Goal: Task Accomplishment & Management: Complete application form

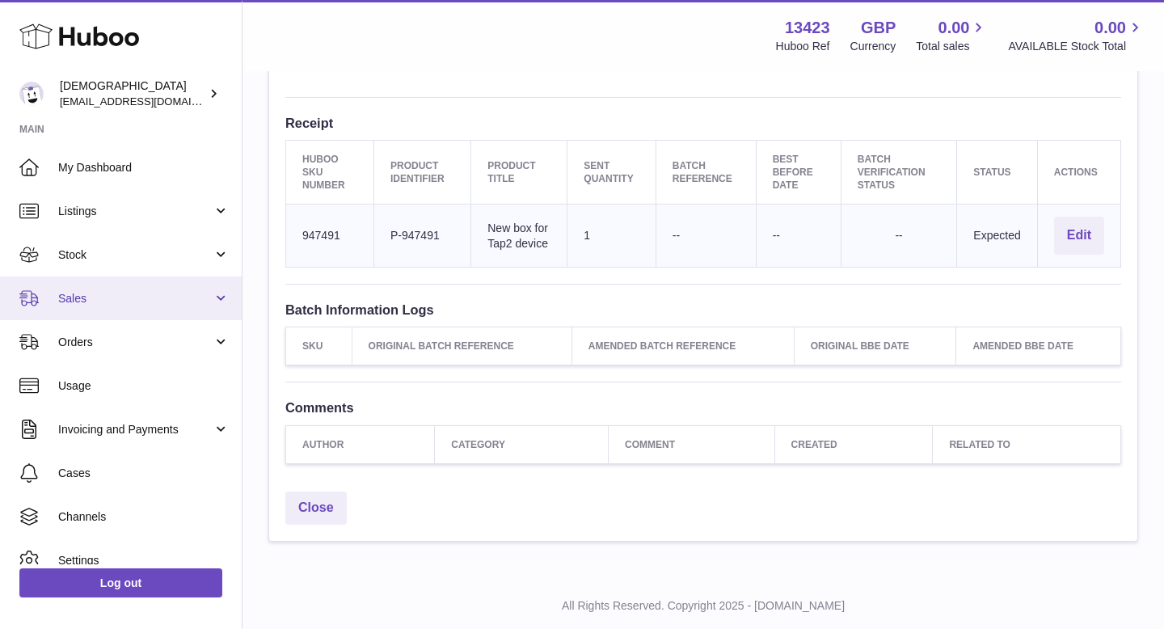
click at [78, 303] on span "Sales" at bounding box center [135, 298] width 154 height 15
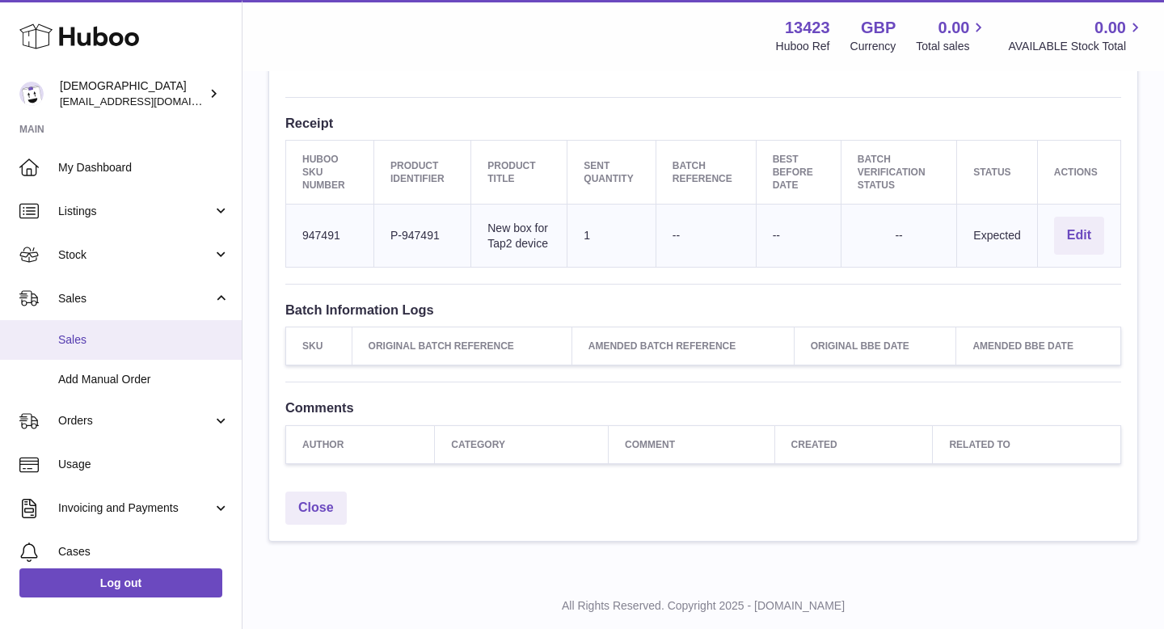
click at [87, 337] on span "Sales" at bounding box center [143, 339] width 171 height 15
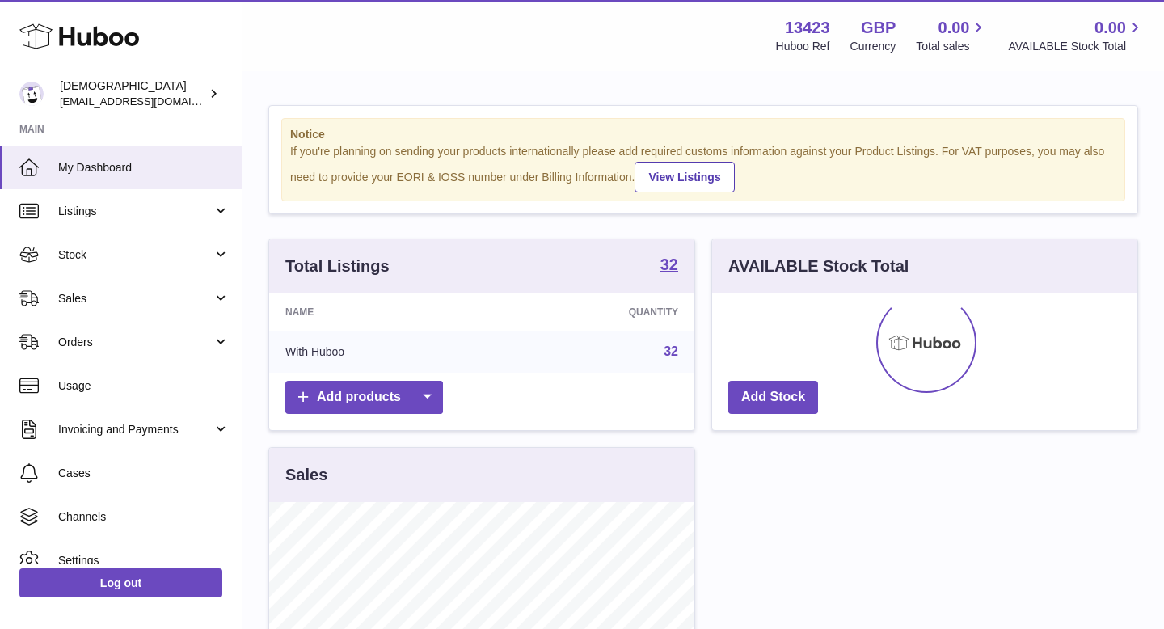
scroll to position [252, 425]
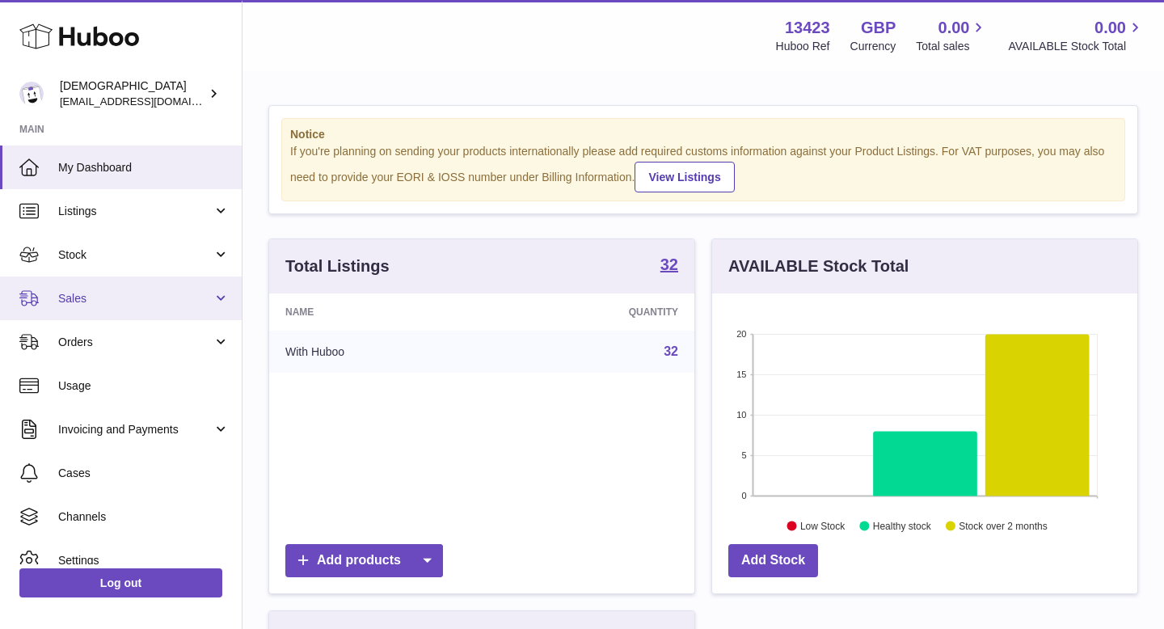
click at [80, 296] on span "Sales" at bounding box center [135, 298] width 154 height 15
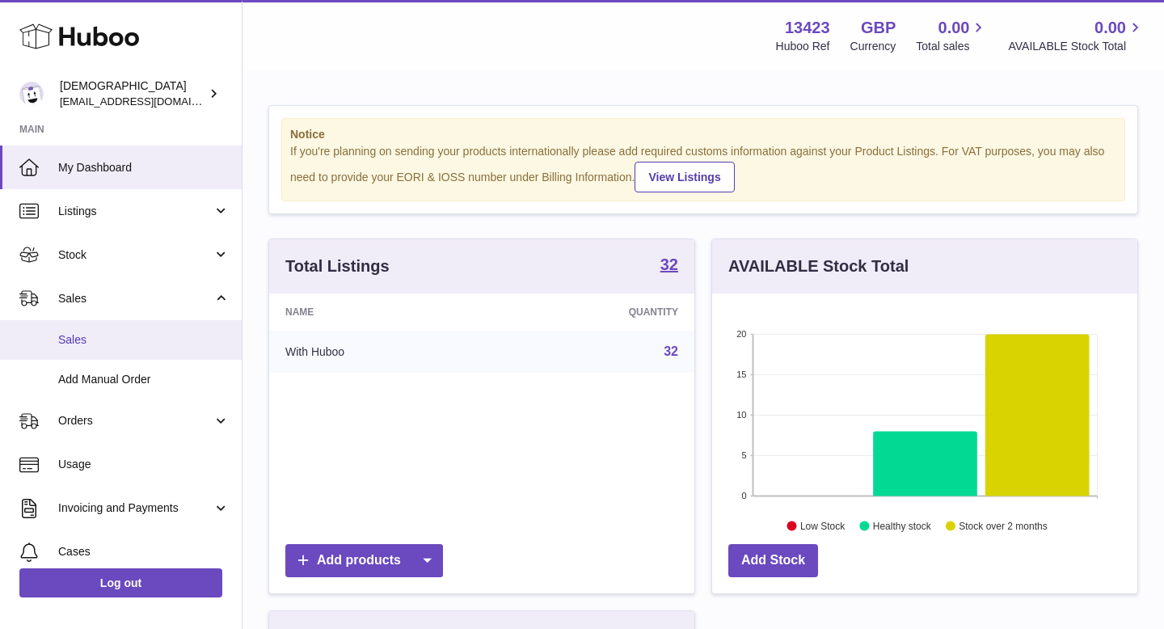
click at [92, 328] on link "Sales" at bounding box center [121, 340] width 242 height 40
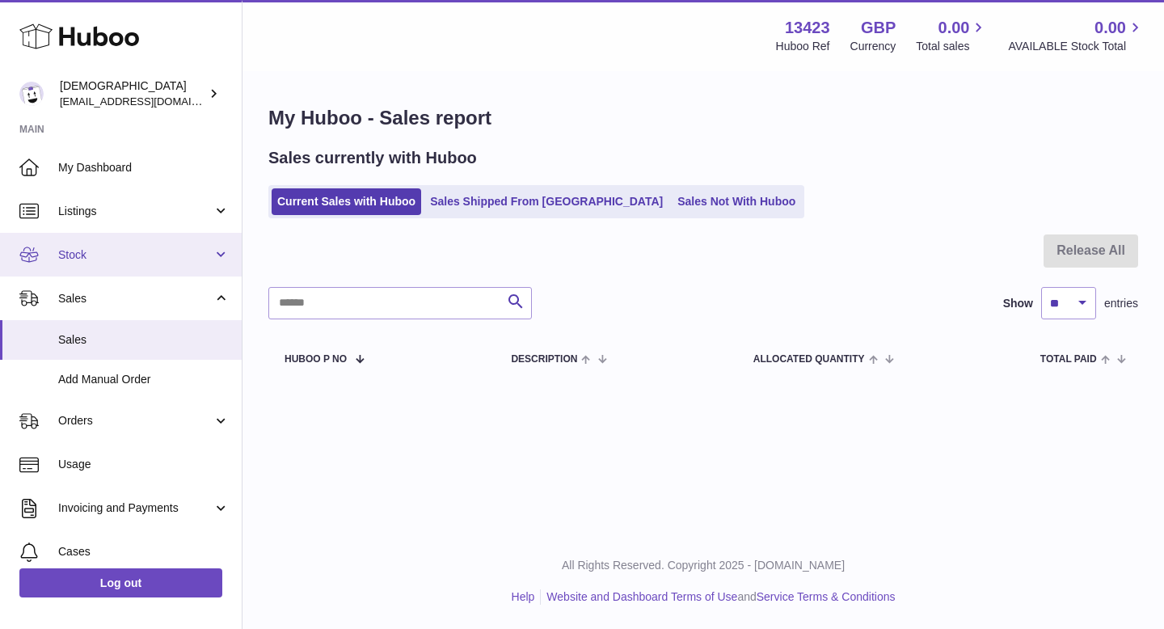
click at [107, 266] on link "Stock" at bounding box center [121, 255] width 242 height 44
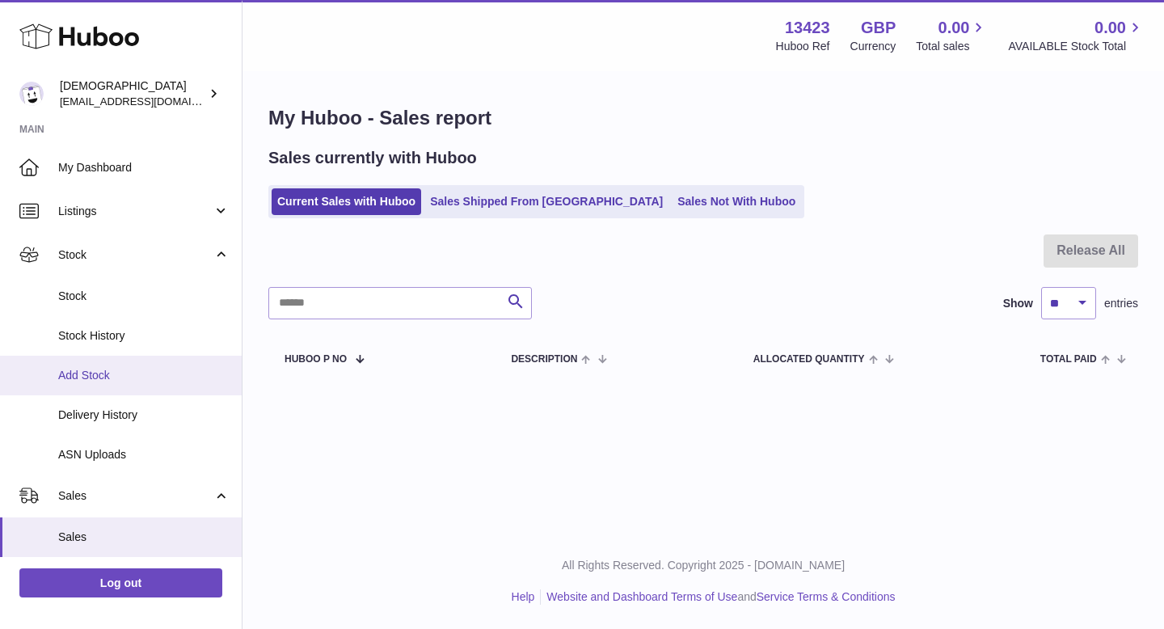
click at [88, 366] on link "Add Stock" at bounding box center [121, 376] width 242 height 40
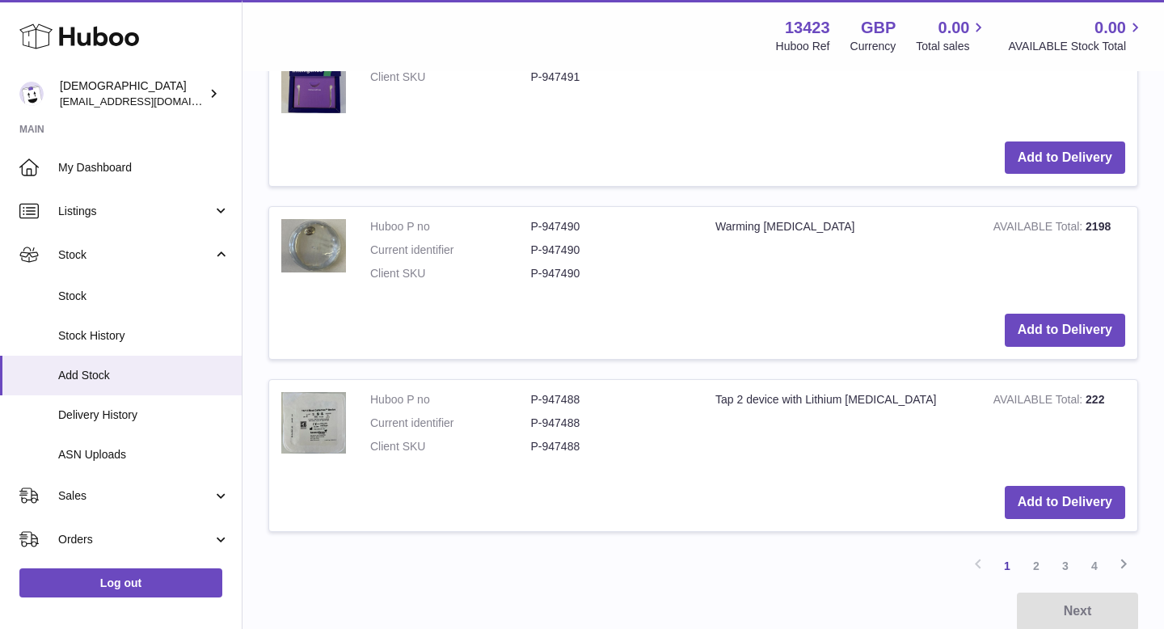
scroll to position [1939, 0]
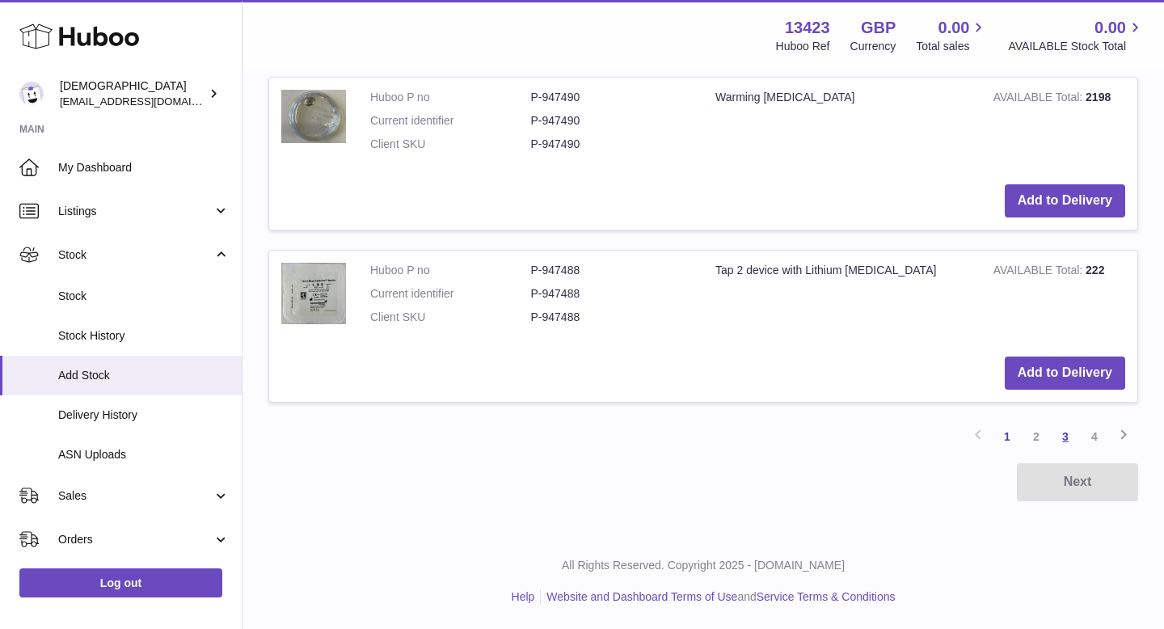
click at [1063, 436] on link "3" at bounding box center [1065, 436] width 29 height 29
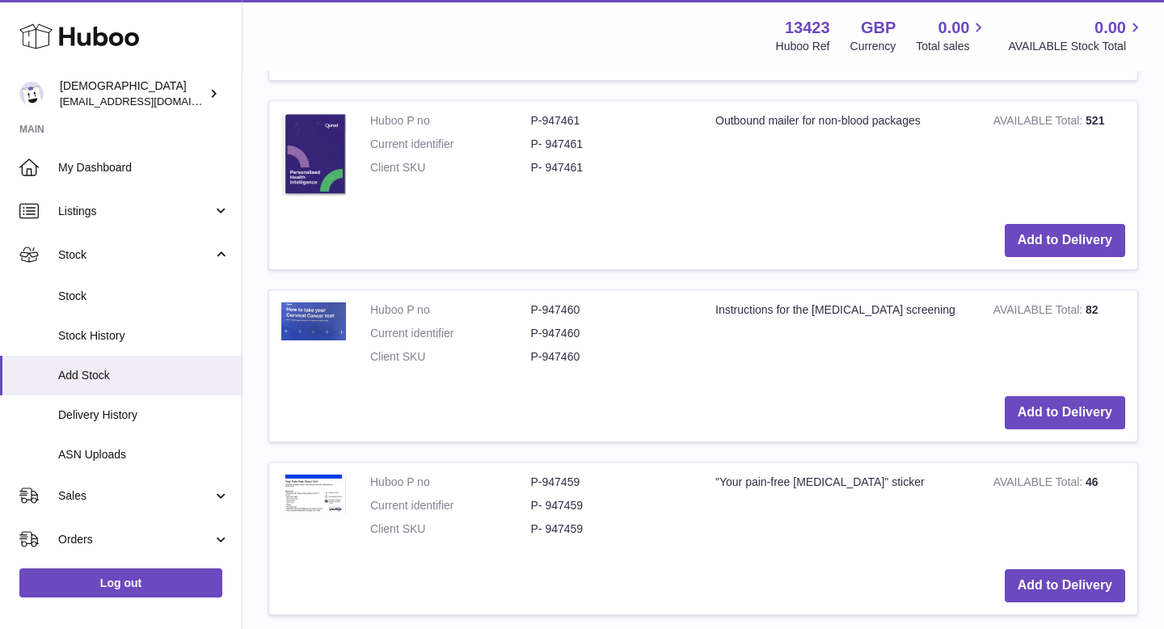
scroll to position [1895, 0]
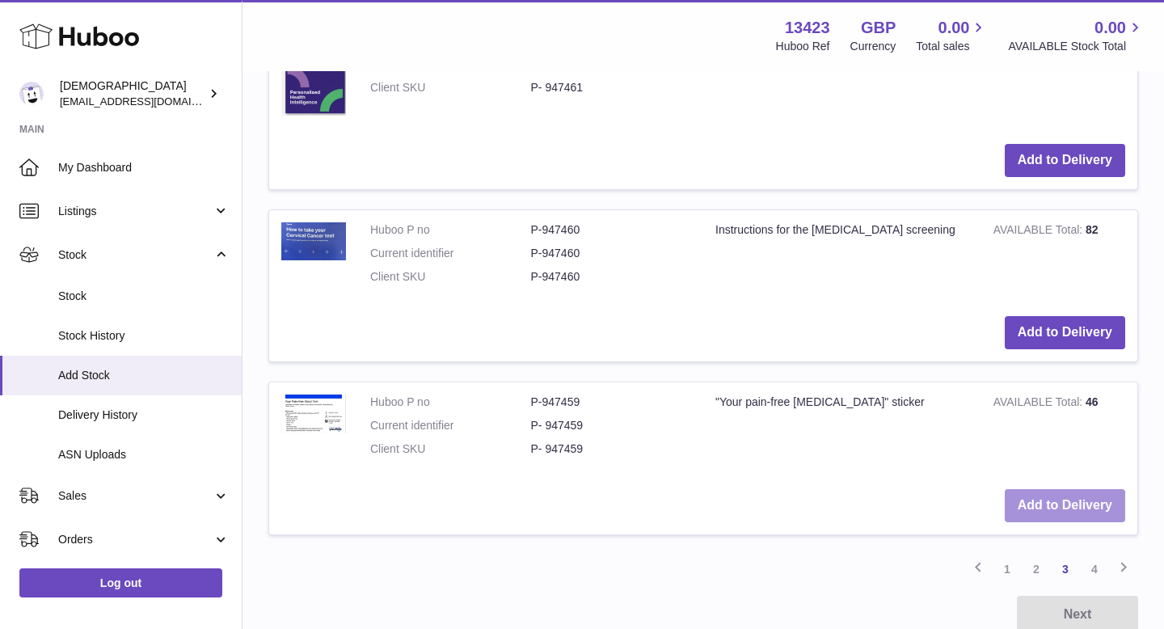
click at [1035, 516] on button "Add to Delivery" at bounding box center [1065, 505] width 120 height 33
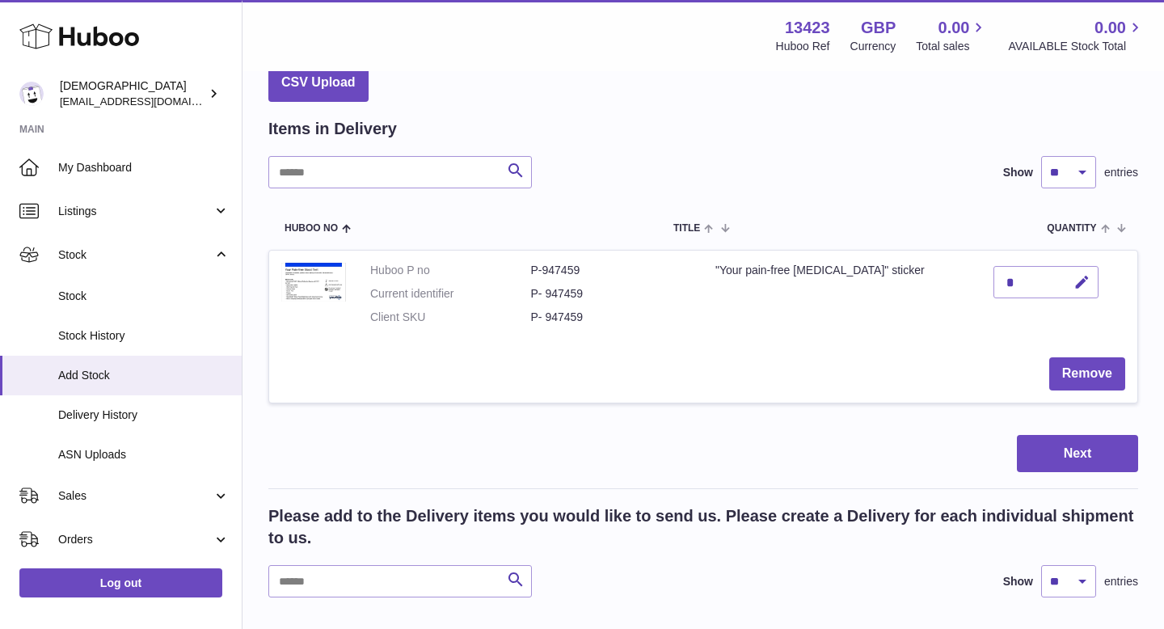
scroll to position [0, 0]
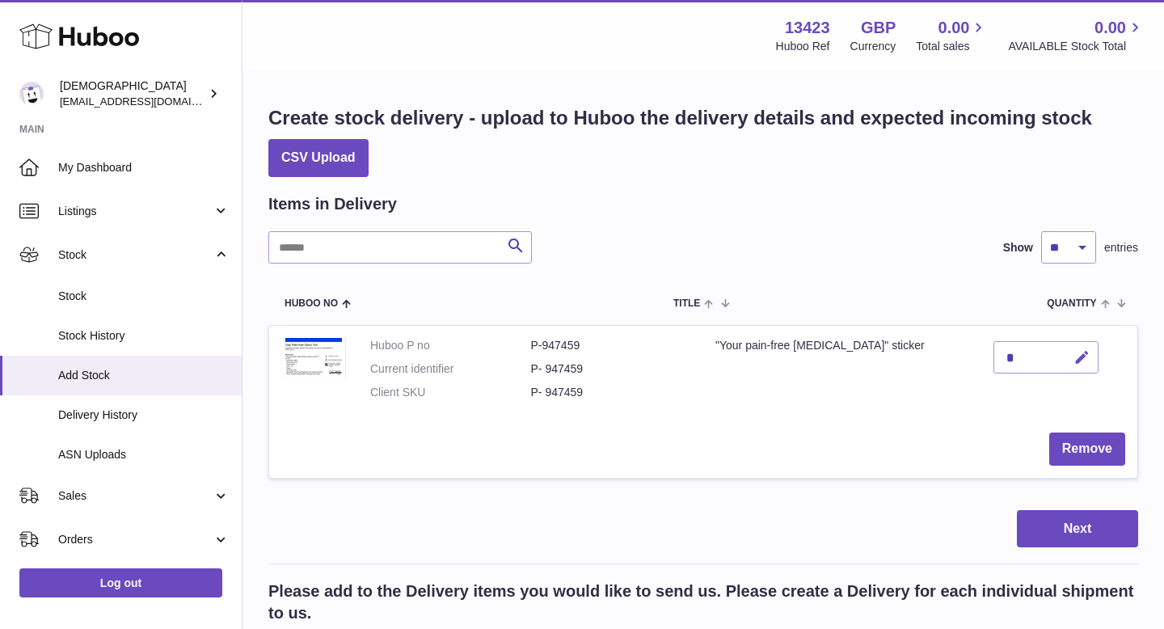
click at [1083, 356] on icon "button" at bounding box center [1081, 357] width 17 height 17
type input "***"
click at [1083, 360] on icon "submit" at bounding box center [1082, 357] width 15 height 15
click at [1084, 529] on button "Next" at bounding box center [1077, 529] width 121 height 38
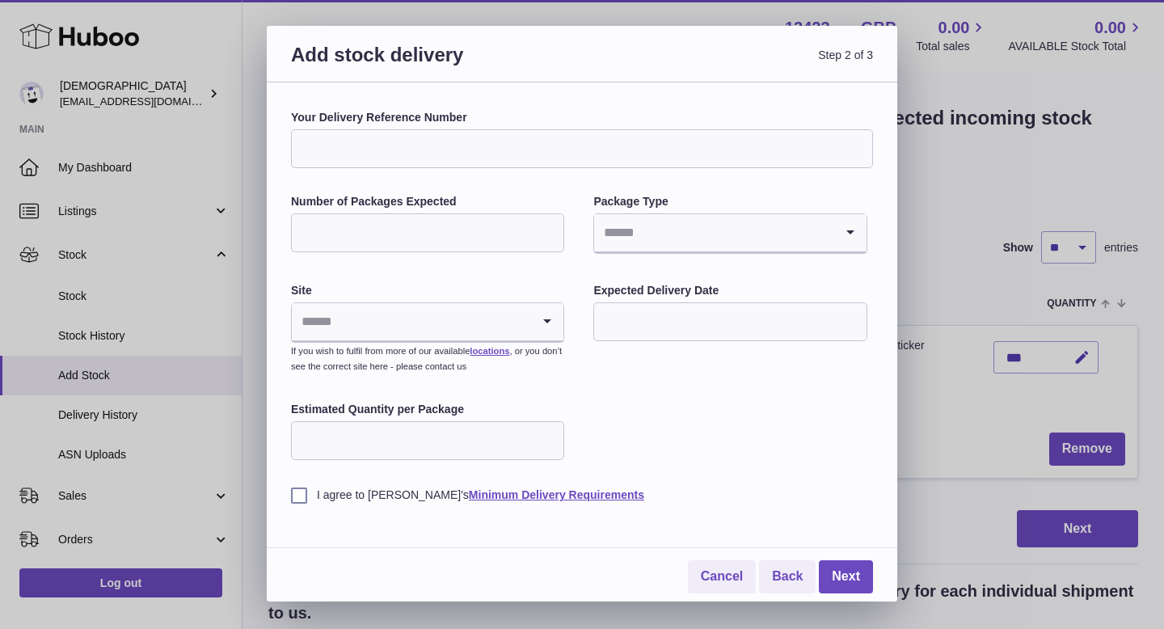
click at [433, 247] on input "Number of Packages Expected" at bounding box center [427, 232] width 273 height 39
click at [470, 239] on input "*" at bounding box center [427, 232] width 273 height 39
type input "*"
click at [641, 248] on input "Search for option" at bounding box center [713, 232] width 239 height 37
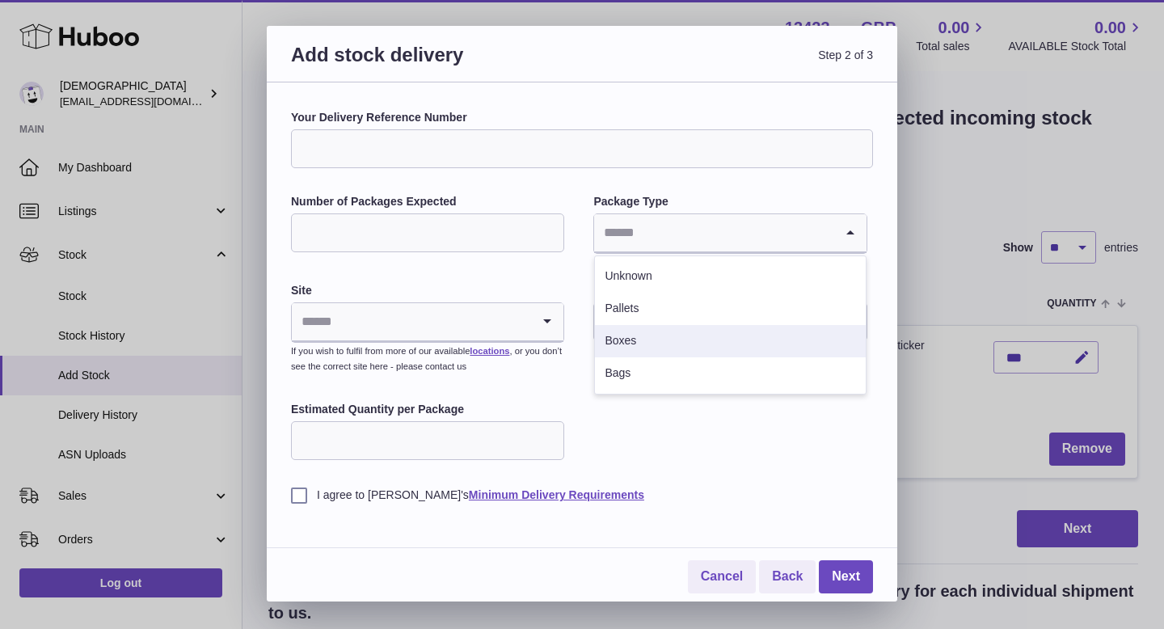
click at [621, 342] on li "Boxes" at bounding box center [730, 341] width 270 height 32
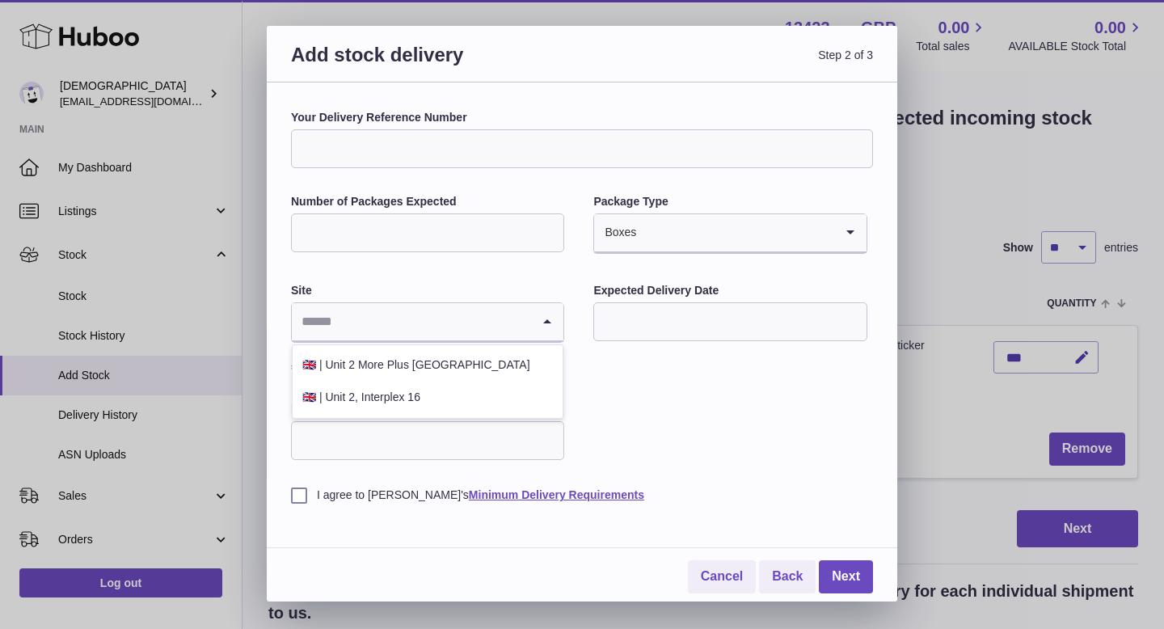
click at [495, 317] on input "Search for option" at bounding box center [411, 321] width 239 height 37
click at [466, 353] on li "🇬🇧 | Unit 2 More Plus [GEOGRAPHIC_DATA]" at bounding box center [428, 365] width 270 height 32
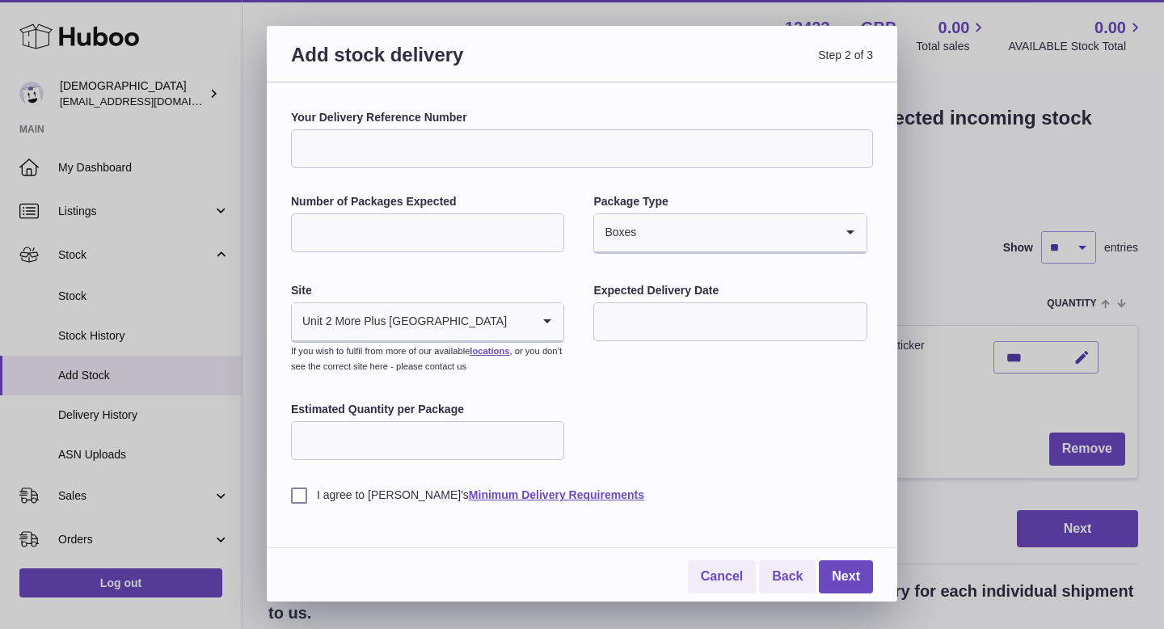
click at [613, 314] on input "text" at bounding box center [729, 321] width 273 height 39
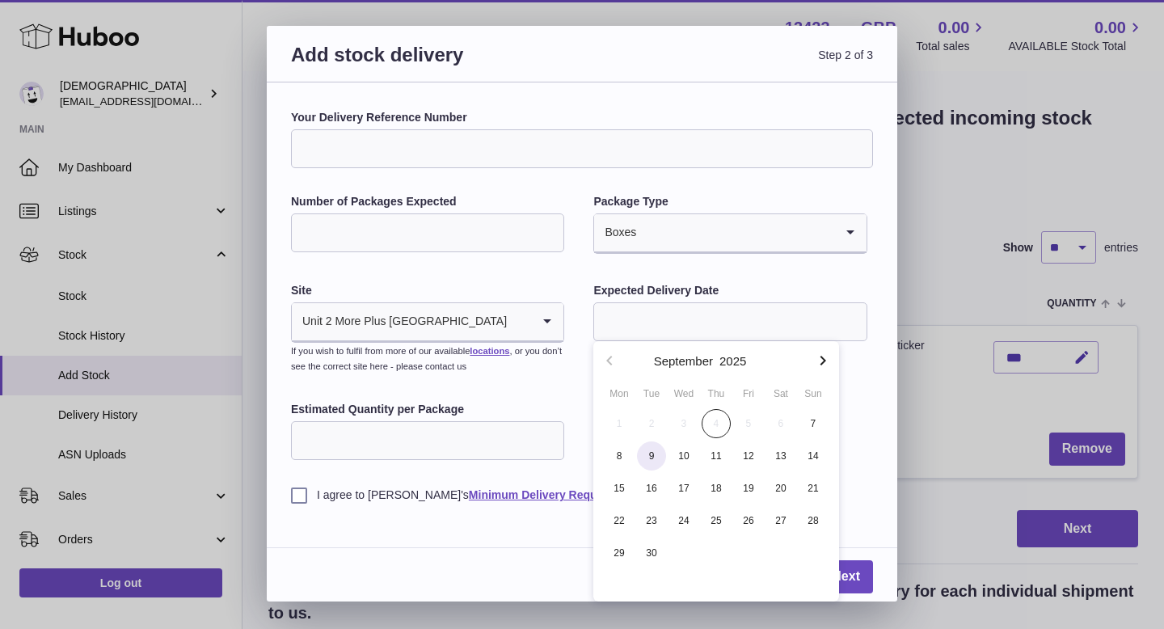
click at [660, 459] on span "9" at bounding box center [651, 455] width 29 height 29
type input "**********"
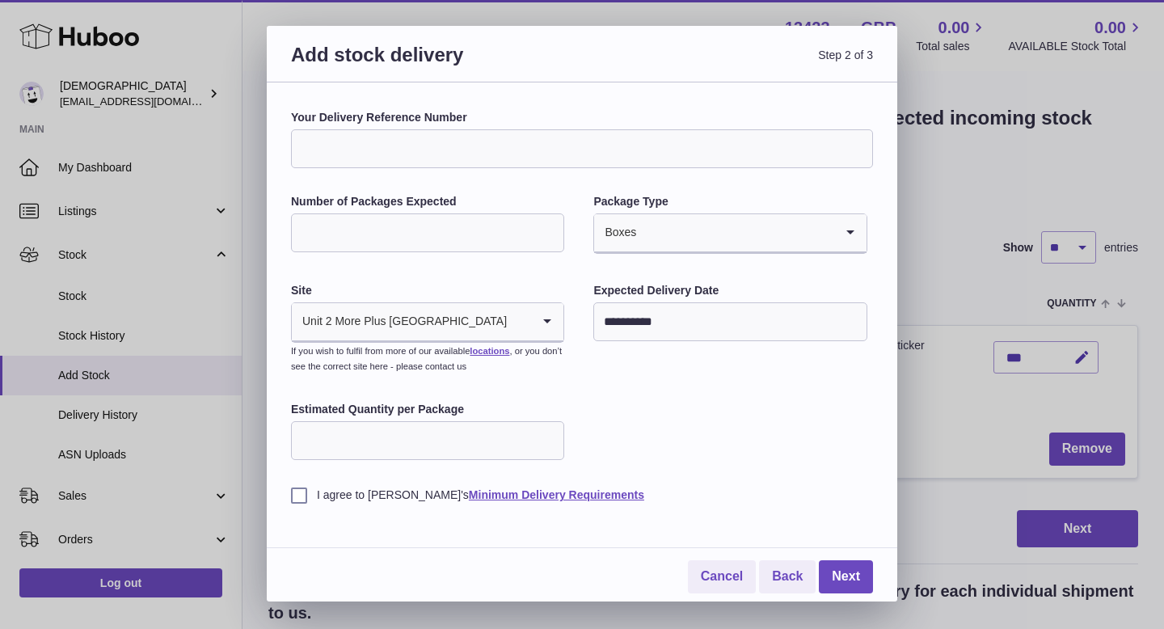
click at [463, 441] on input "Estimated Quantity per Package" at bounding box center [427, 440] width 273 height 39
type input "***"
click at [303, 496] on label "I agree to [PERSON_NAME]'s Minimum Delivery Requirements" at bounding box center [582, 494] width 582 height 15
click at [843, 566] on link "Next" at bounding box center [846, 576] width 54 height 33
